Goal: Check status: Check status

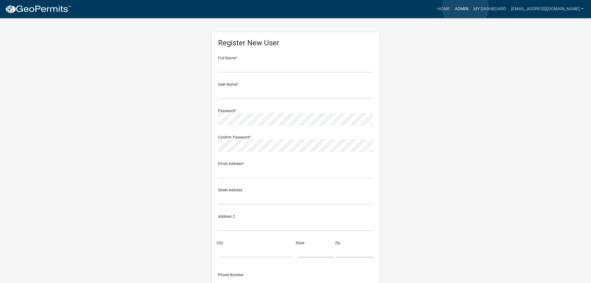
click at [465, 7] on link "Admin" at bounding box center [461, 9] width 19 height 12
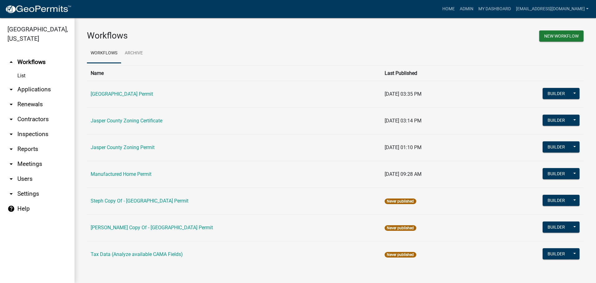
click at [36, 92] on link "arrow_drop_down Applications" at bounding box center [37, 89] width 74 height 15
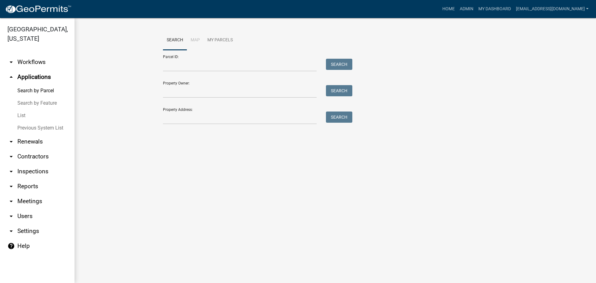
click at [22, 114] on link "List" at bounding box center [37, 115] width 74 height 12
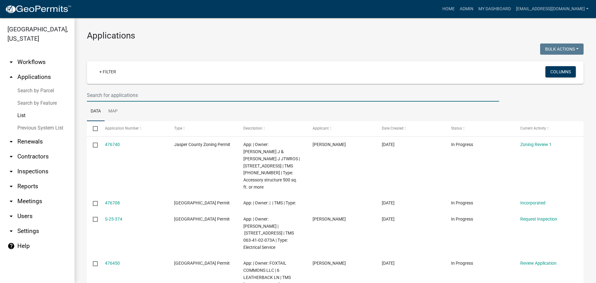
click at [159, 95] on input "text" at bounding box center [293, 95] width 412 height 13
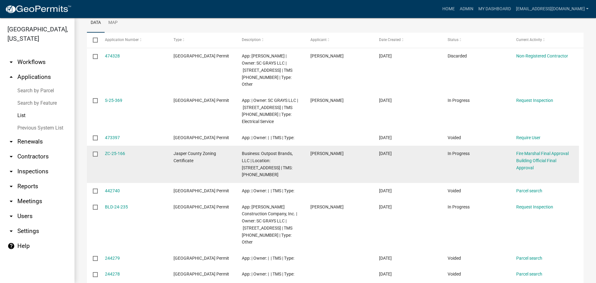
scroll to position [93, 0]
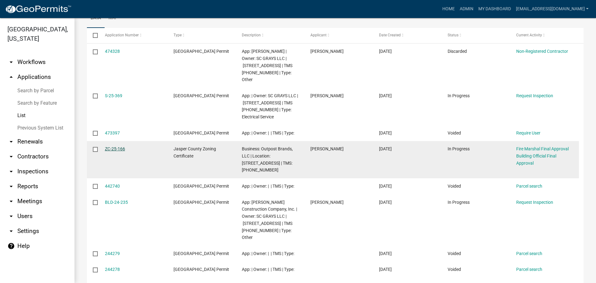
type input "4427"
click at [116, 146] on link "ZC-25-166" at bounding box center [115, 148] width 20 height 5
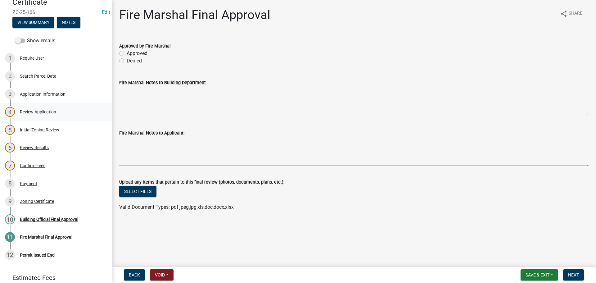
scroll to position [16, 0]
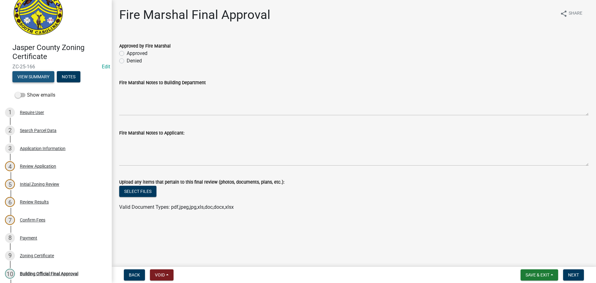
click at [35, 75] on button "View Summary" at bounding box center [33, 76] width 42 height 11
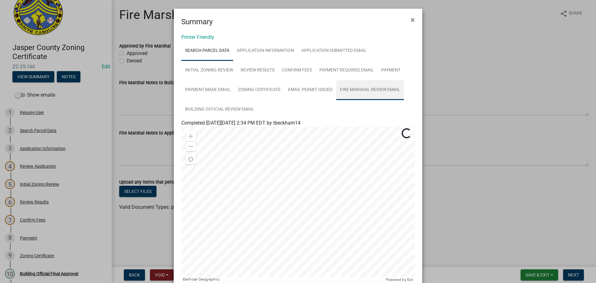
click at [361, 87] on link "Fire Marshal Review Email" at bounding box center [370, 90] width 68 height 20
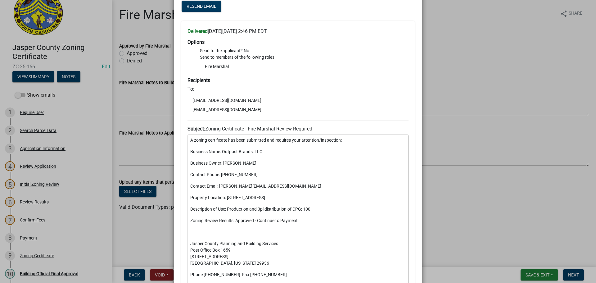
scroll to position [2, 0]
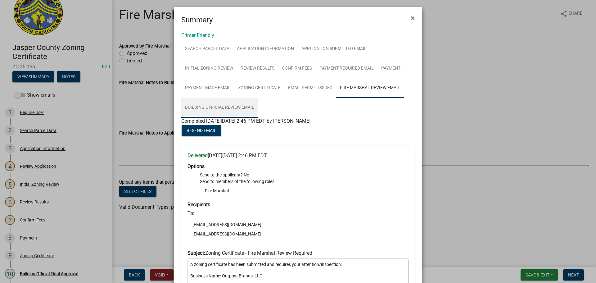
click at [229, 108] on link "Building Official Review Email" at bounding box center [219, 108] width 77 height 20
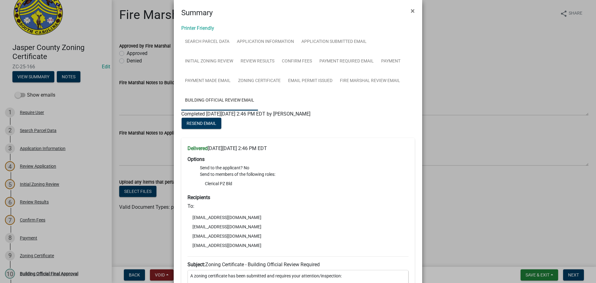
scroll to position [0, 0]
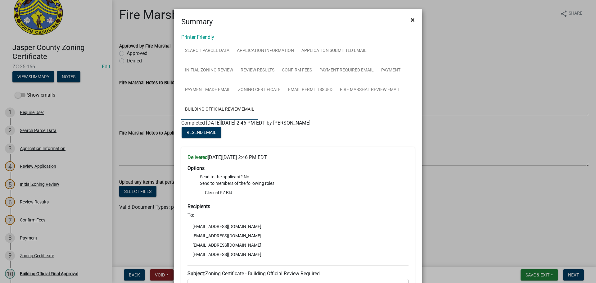
click at [410, 20] on span "×" at bounding box center [412, 20] width 4 height 9
